Goal: Transaction & Acquisition: Purchase product/service

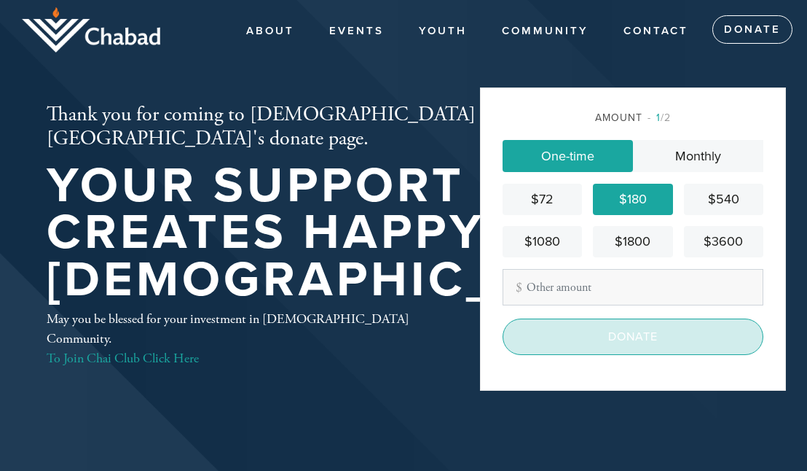
click at [621, 342] on input "Donate" at bounding box center [633, 336] width 261 height 36
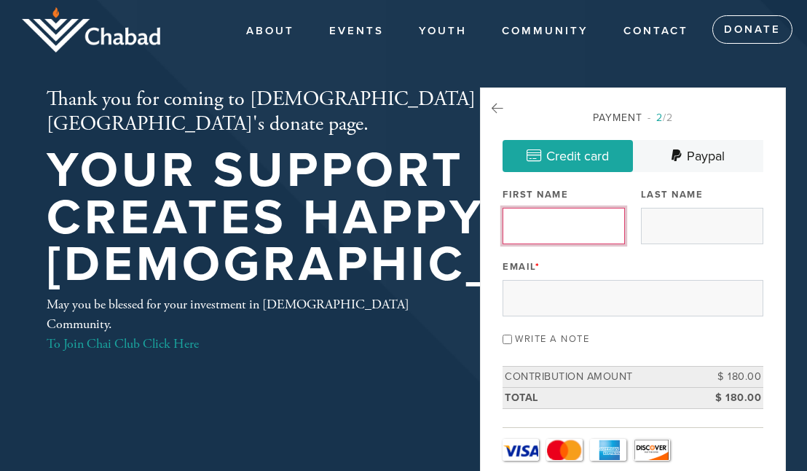
click at [552, 223] on input "First Name" at bounding box center [564, 226] width 122 height 36
type input "MARC"
type input "[PERSON_NAME]"
type input "[CREDIT_CARD_NUMBER]"
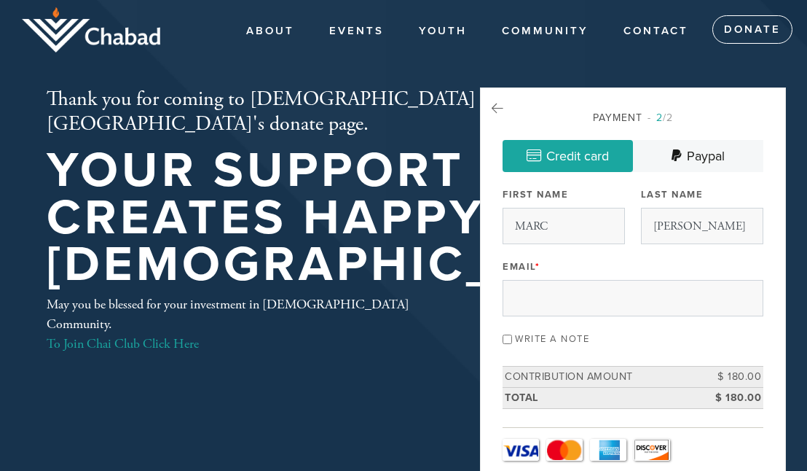
type input "036"
select select "1"
select select "2028"
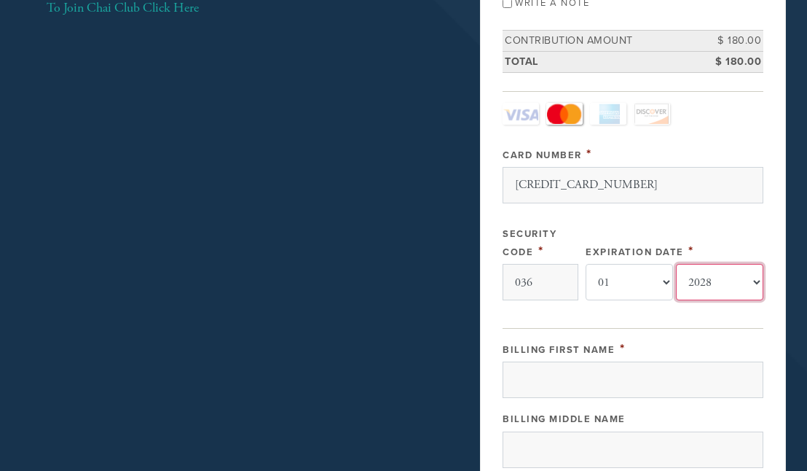
scroll to position [379, 0]
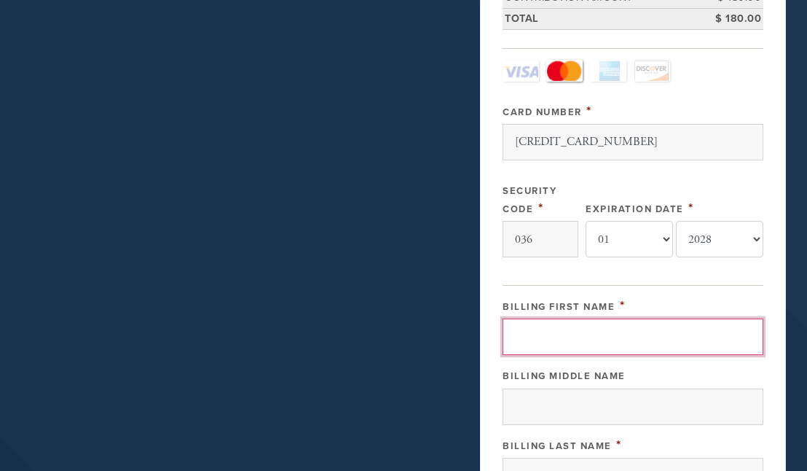
click at [621, 325] on input "Billing First Name" at bounding box center [633, 336] width 261 height 36
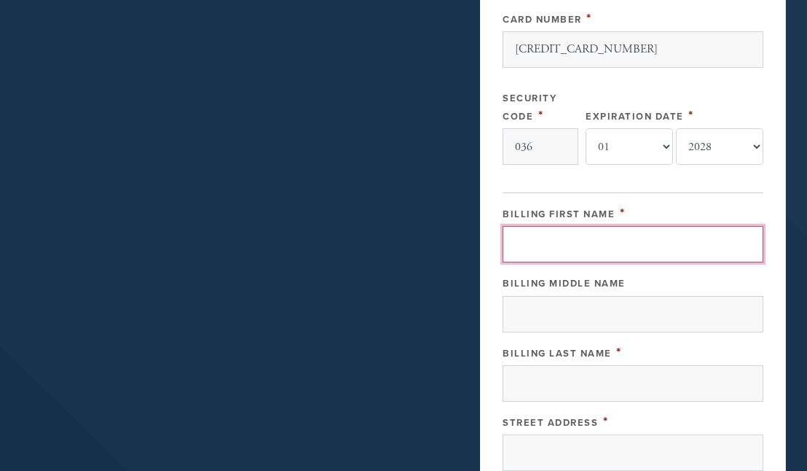
scroll to position [476, 0]
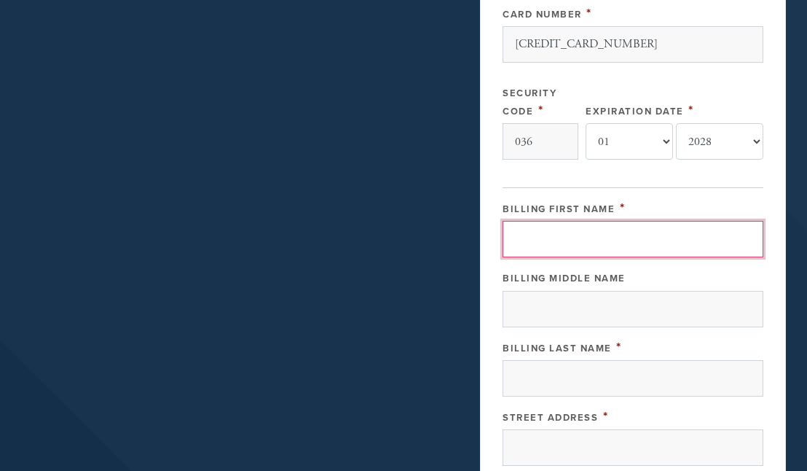
click at [587, 223] on input "Billing First Name" at bounding box center [633, 239] width 261 height 36
click at [562, 239] on input "Billing First Name" at bounding box center [633, 239] width 261 height 36
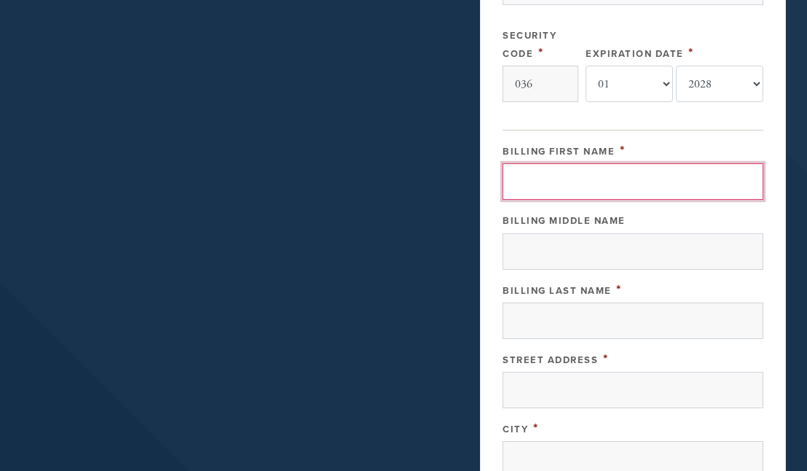
scroll to position [544, 0]
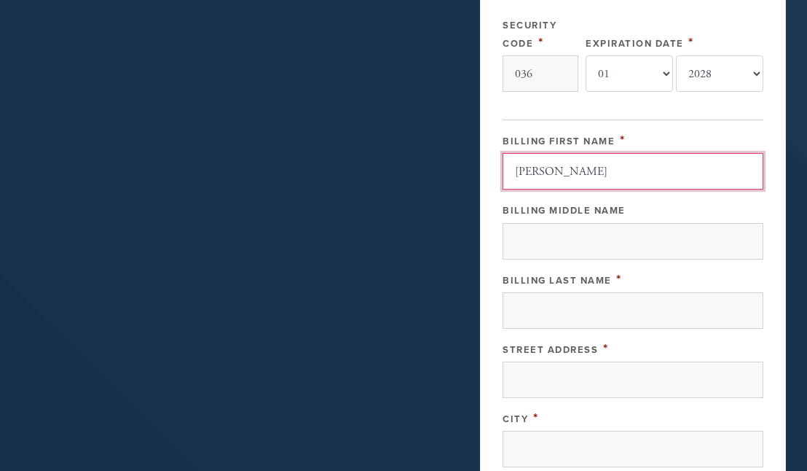
type input "[PERSON_NAME]"
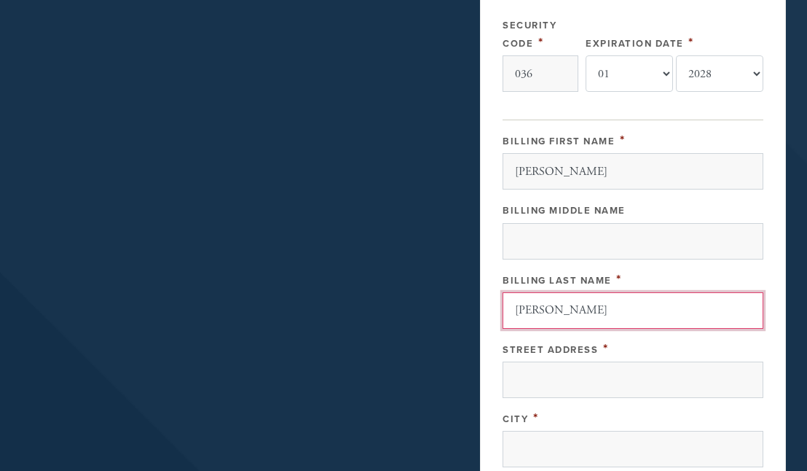
type input "[PERSON_NAME]"
click at [547, 203] on div "Billing Middle Name" at bounding box center [633, 209] width 261 height 18
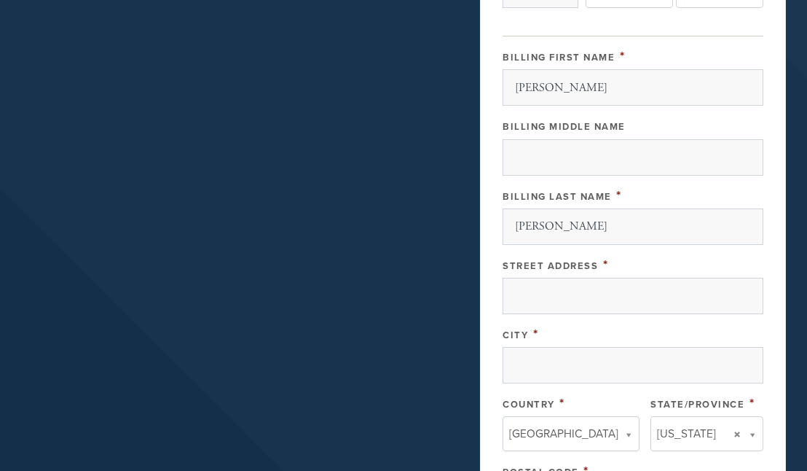
scroll to position [629, 0]
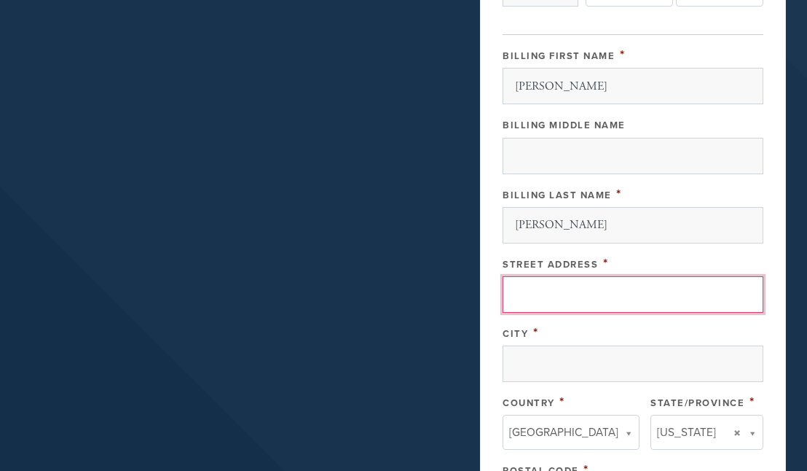
click at [536, 294] on input "Street Address" at bounding box center [633, 294] width 261 height 36
type input "[EMAIL_ADDRESS][PERSON_NAME][DOMAIN_NAME]"
type input "[STREET_ADDRESS]"
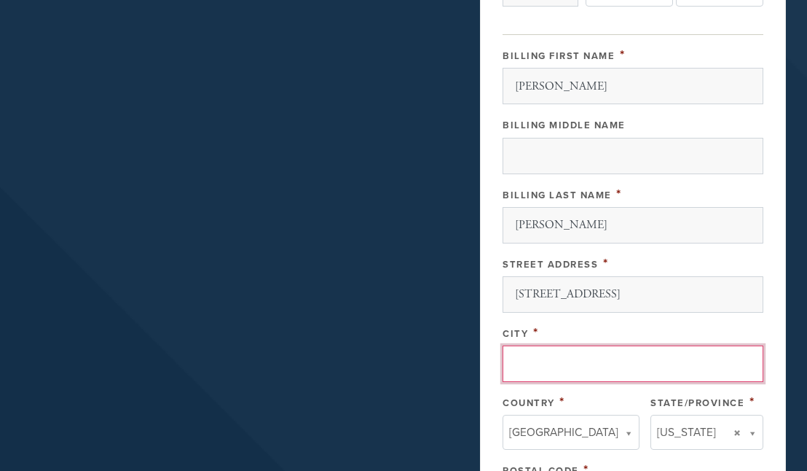
type input "[GEOGRAPHIC_DATA]"
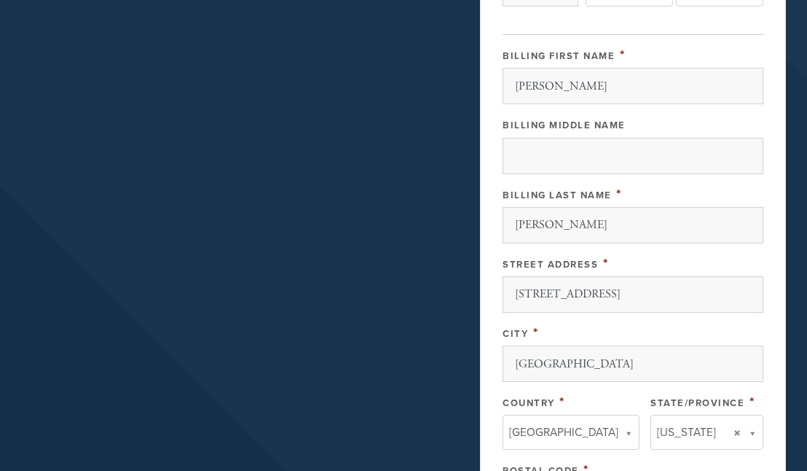
type input "[GEOGRAPHIC_DATA]"
type input "[US_STATE]"
type input "94306"
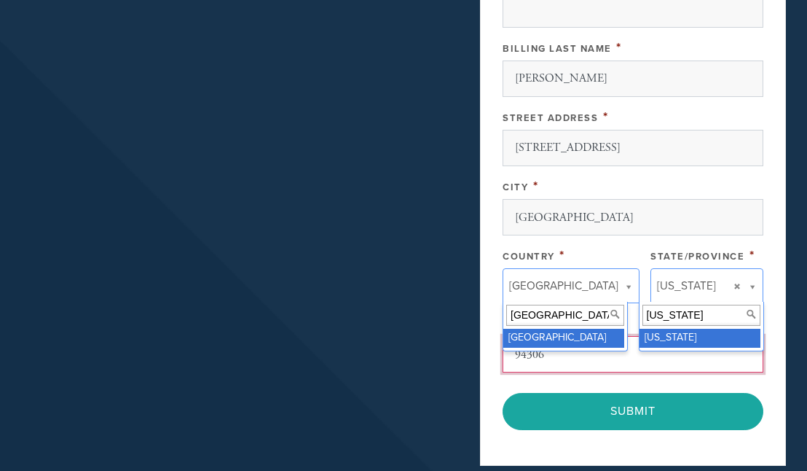
scroll to position [781, 0]
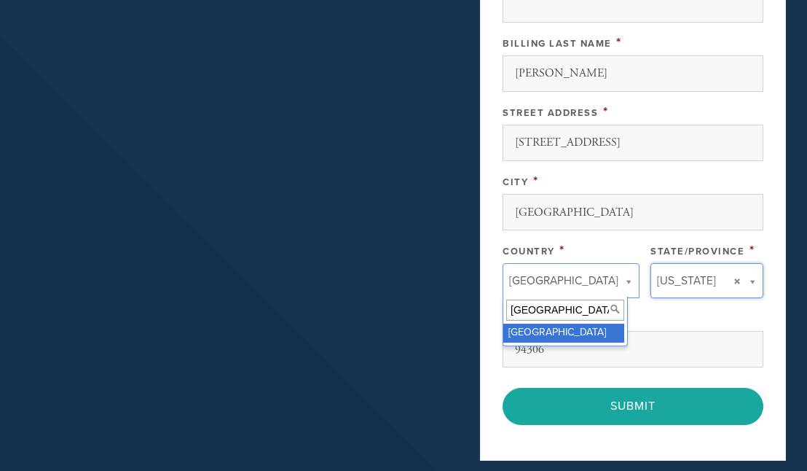
click at [540, 318] on input "[GEOGRAPHIC_DATA]" at bounding box center [565, 309] width 118 height 21
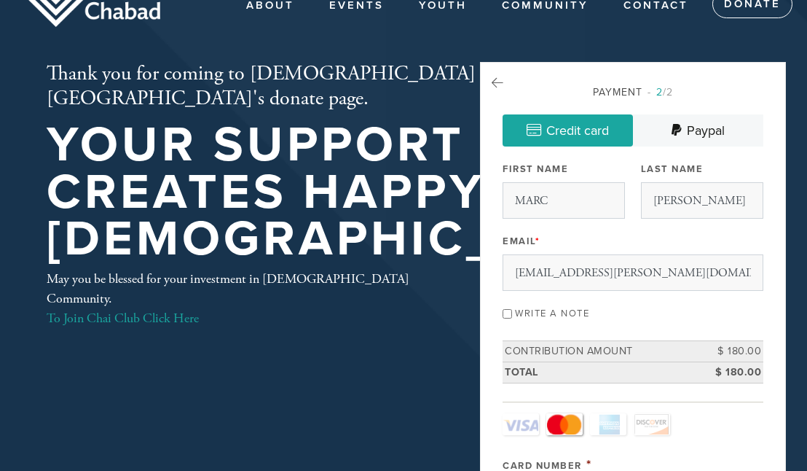
scroll to position [0, 0]
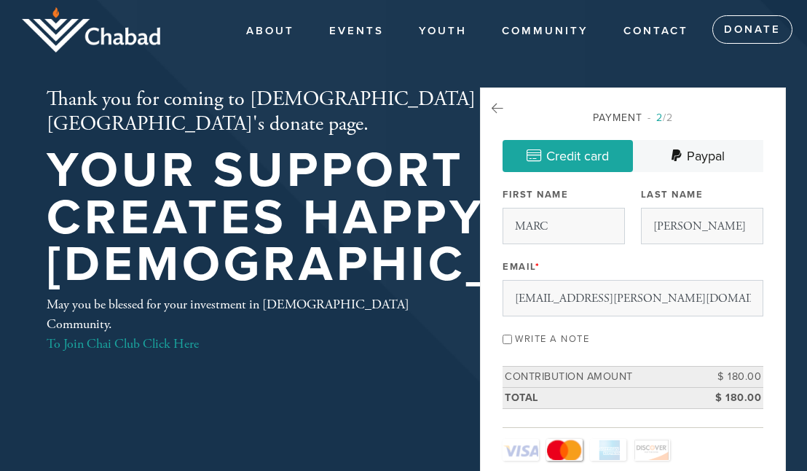
click at [512, 340] on div "Write a note" at bounding box center [633, 338] width 261 height 20
click at [506, 340] on input "Write a note" at bounding box center [507, 338] width 9 height 9
checkbox input "true"
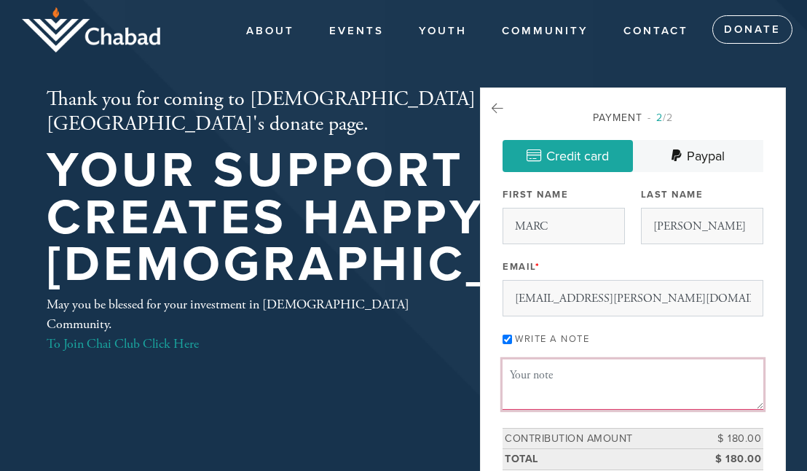
click at [530, 380] on textarea "Message or dedication" at bounding box center [633, 384] width 261 height 50
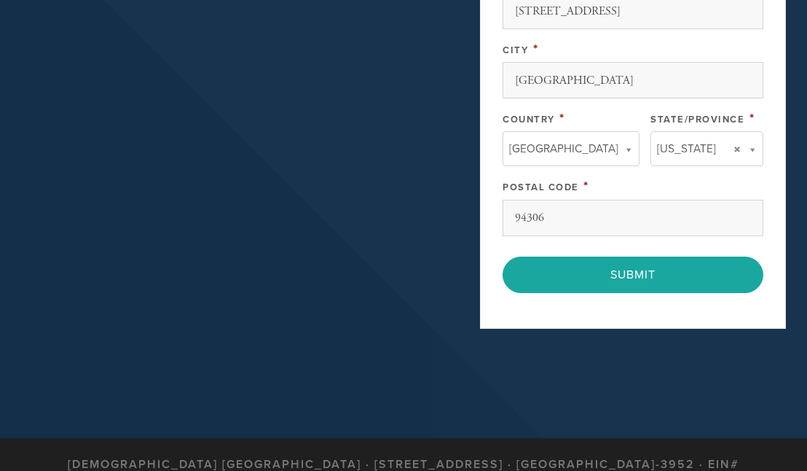
scroll to position [982, 0]
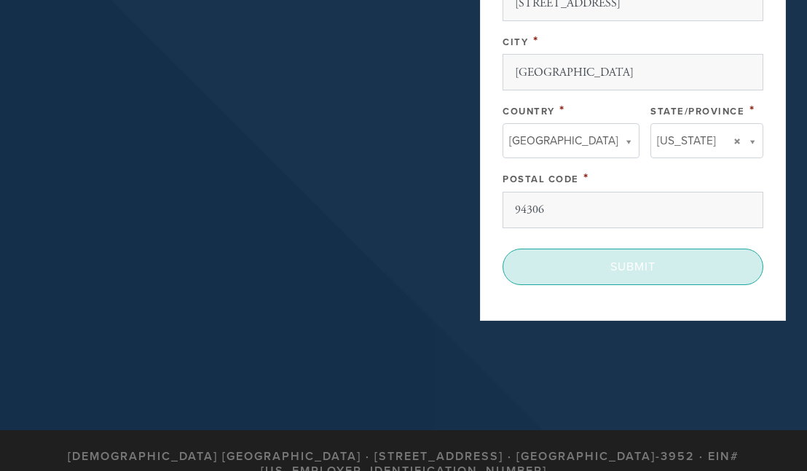
type textarea "Thank you so much for the Lulav/Etrog set!"
click at [647, 273] on input "Submit" at bounding box center [633, 266] width 261 height 36
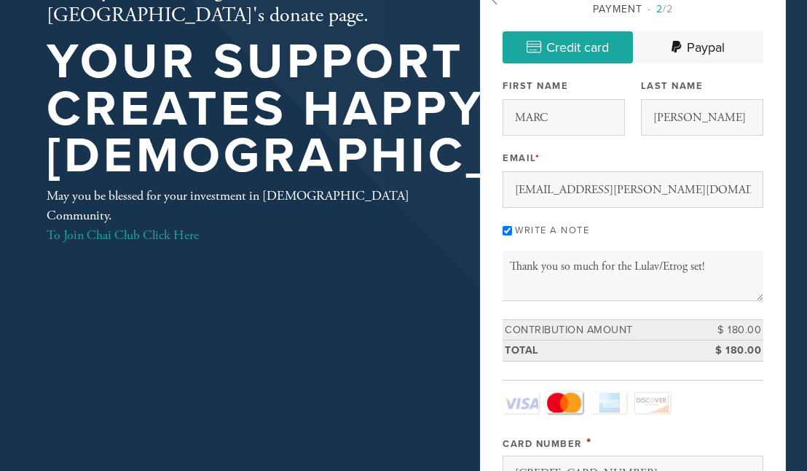
scroll to position [108, 0]
